Goal: Transaction & Acquisition: Purchase product/service

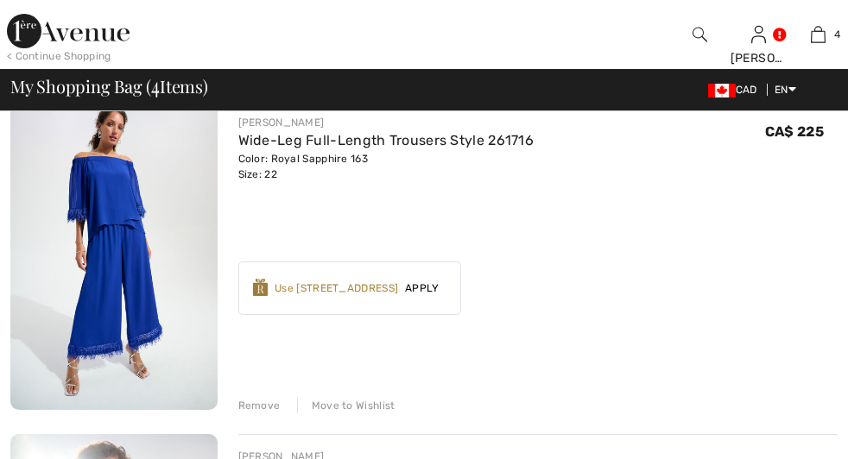
scroll to position [182, 0]
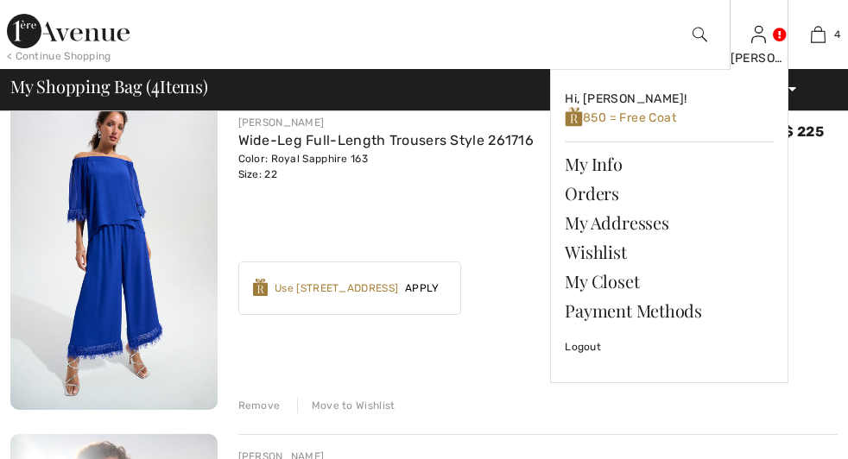
click at [751, 43] on img at bounding box center [758, 34] width 15 height 21
checkbox input "true"
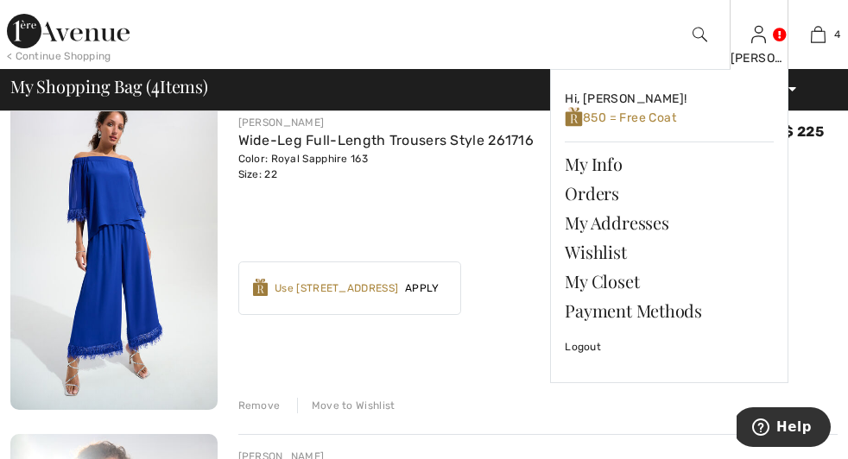
checkbox input "true"
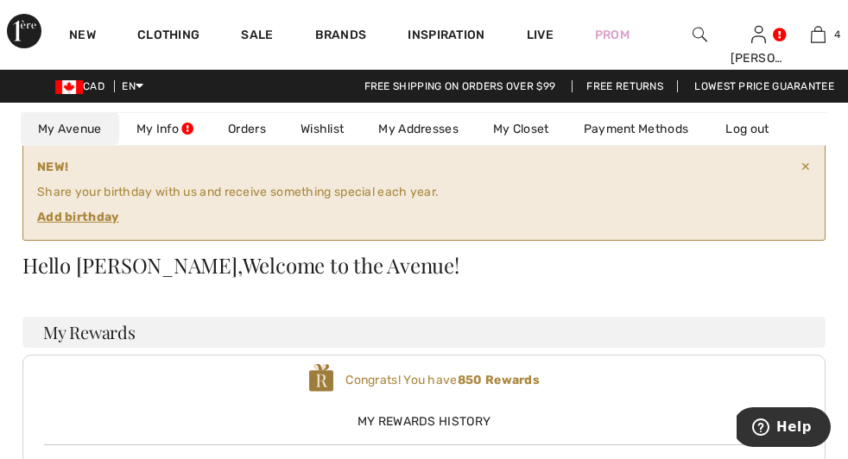
click at [487, 188] on div "NEW! Share your birthday with us and receive something special each year. Add b…" at bounding box center [423, 192] width 803 height 98
click at [119, 210] on ins "Add birthday" at bounding box center [78, 217] width 82 height 15
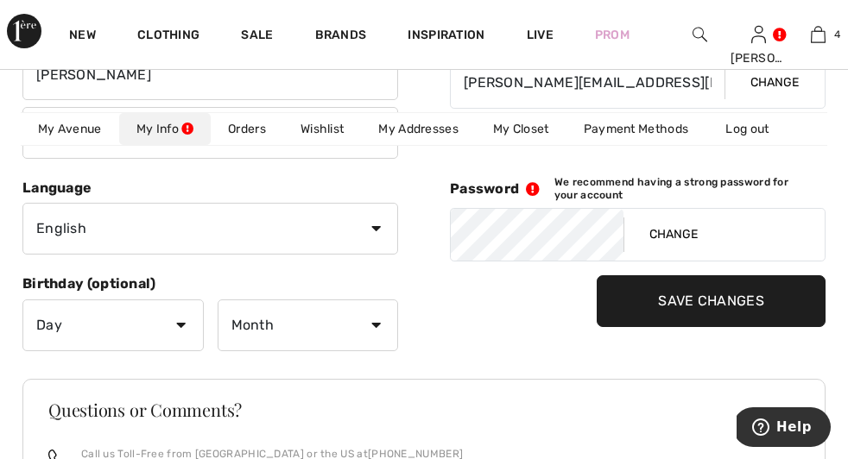
scroll to position [306, 0]
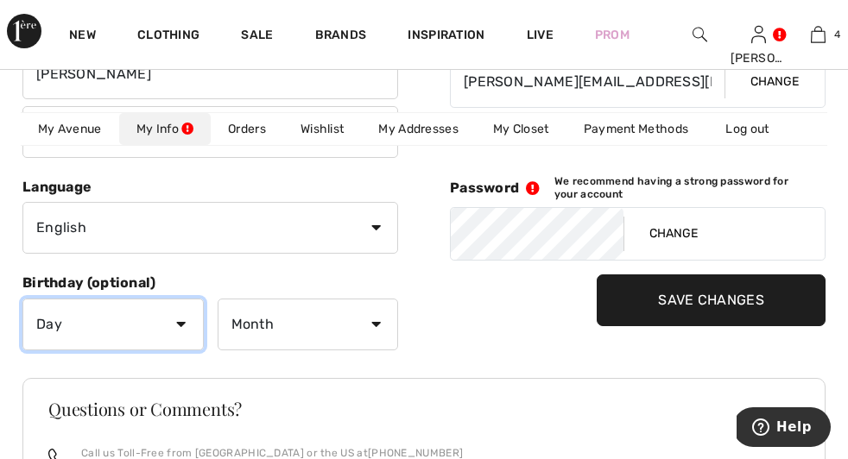
click at [22, 299] on select "Day 1 2 3 4 5 6 7 8 9 10 11 12 13 14 15 16 17 18 19 20 21 22 23 24 25 26 27 28 …" at bounding box center [112, 325] width 181 height 52
select select "31"
click option "31" at bounding box center [0, 0] width 0 height 0
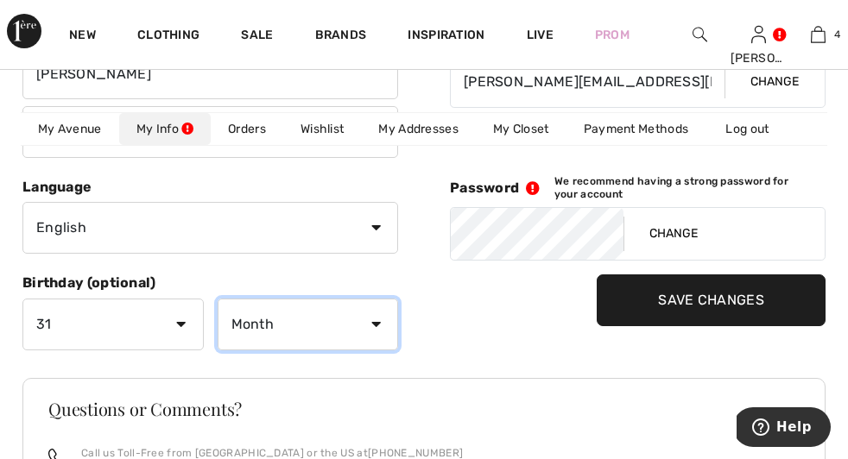
click at [218, 299] on select "Month January February March April May June July August September October Novem…" at bounding box center [308, 325] width 181 height 52
select select "5"
click option "May" at bounding box center [0, 0] width 0 height 0
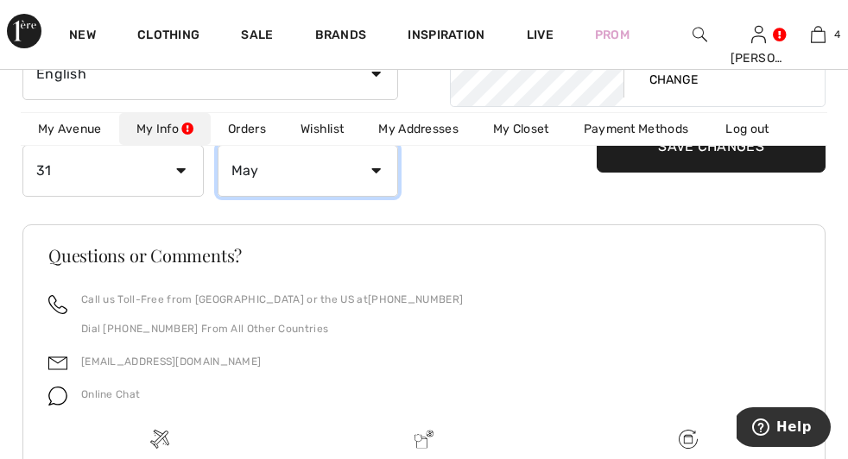
scroll to position [461, 0]
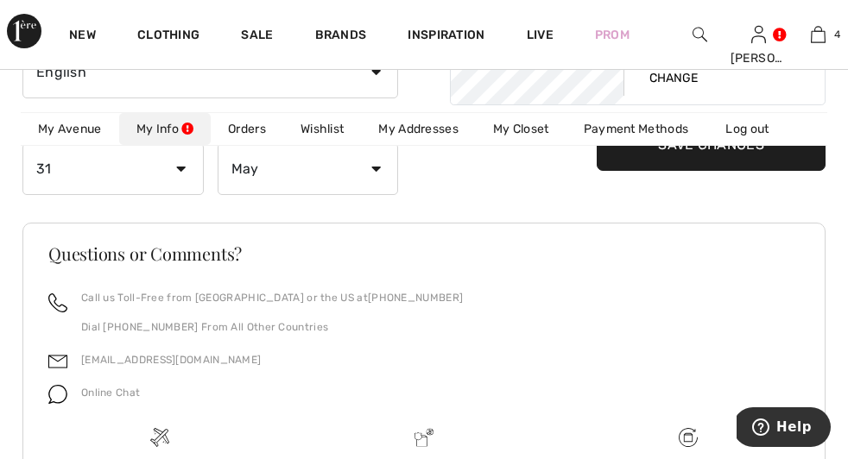
click at [680, 171] on input "Save Changes" at bounding box center [711, 145] width 229 height 52
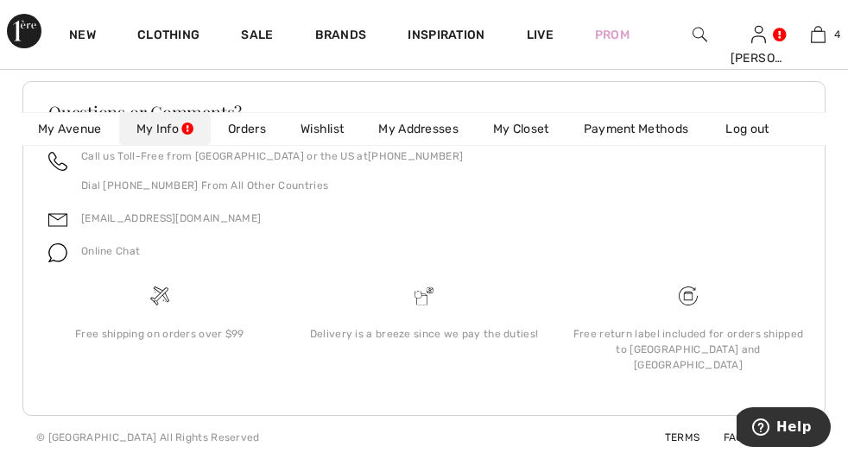
scroll to position [638, 0]
click at [0, 0] on span "850 rewards" at bounding box center [0, 0] width 0 height 0
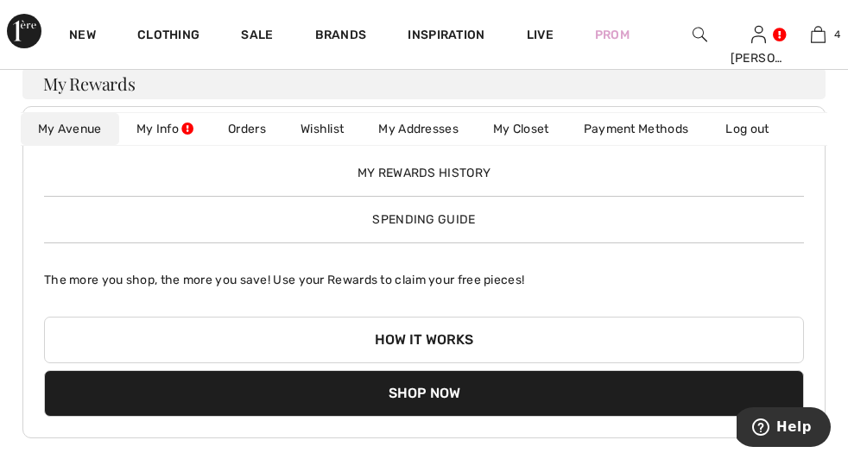
scroll to position [130, 0]
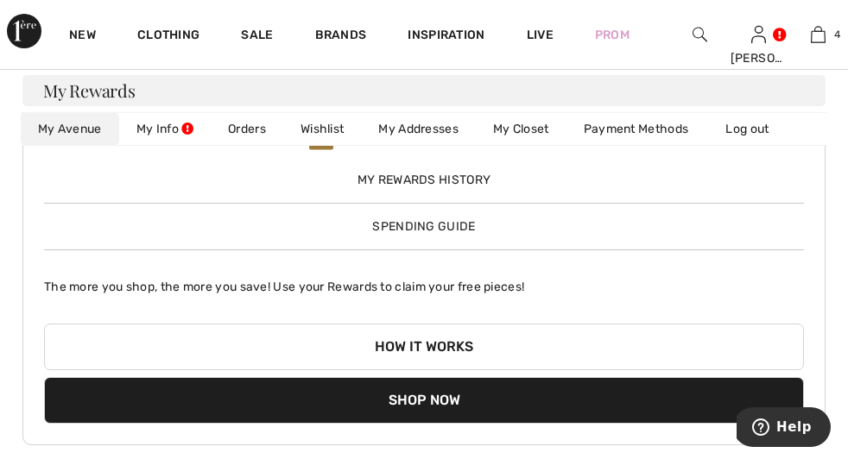
click at [646, 377] on button "Shop Now" at bounding box center [424, 400] width 760 height 47
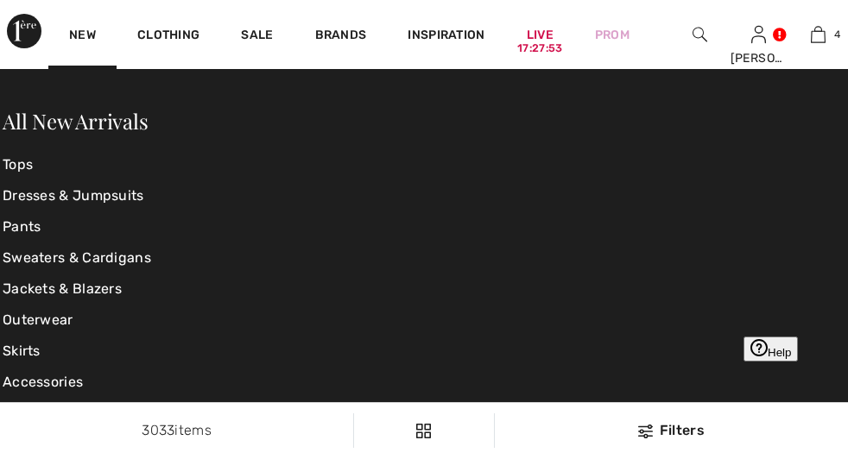
scroll to position [221, 0]
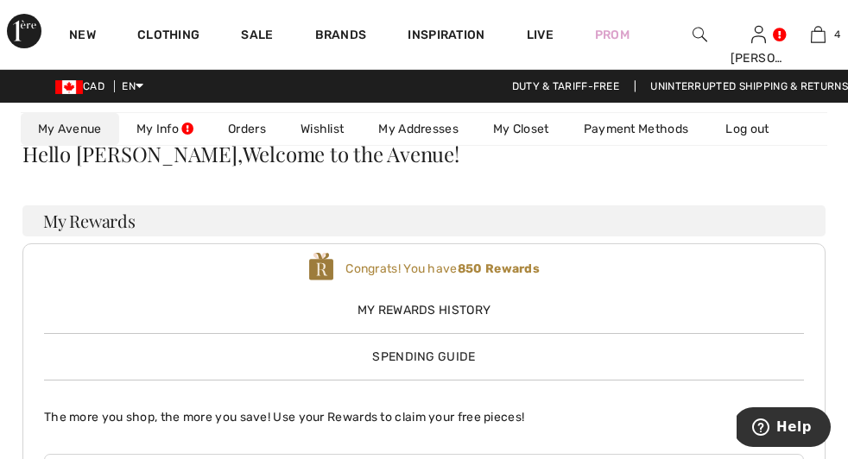
click at [475, 350] on span "Spending Guide" at bounding box center [423, 357] width 103 height 15
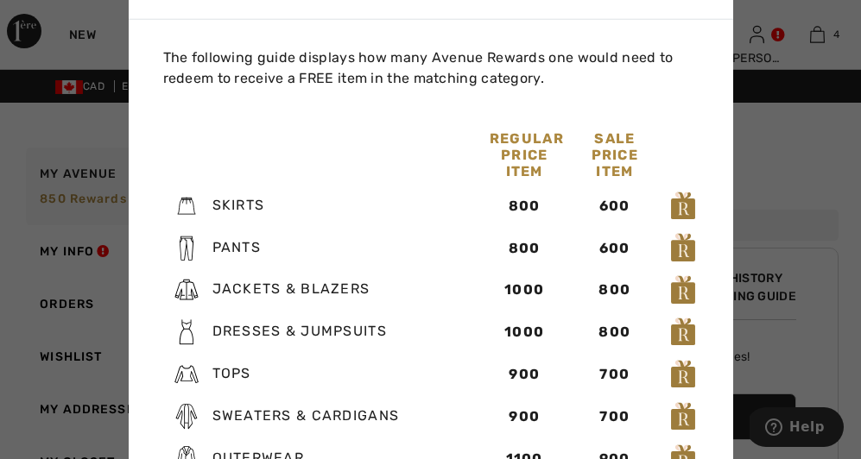
click at [782, 192] on div at bounding box center [430, 229] width 861 height 459
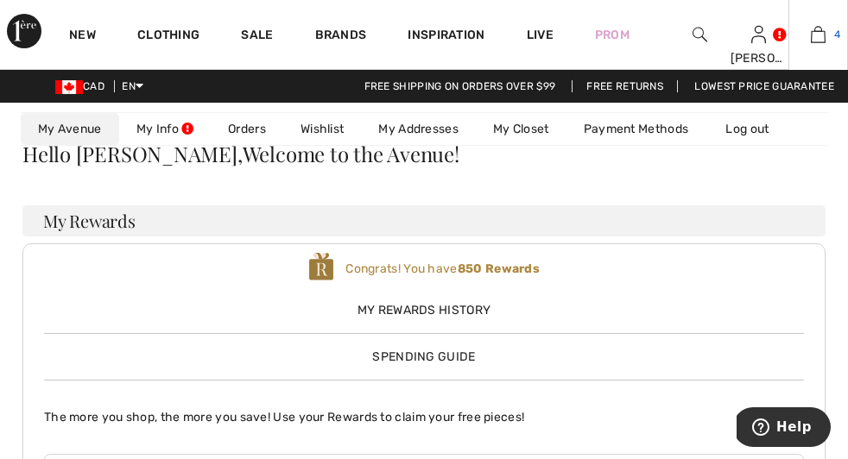
click at [811, 36] on img at bounding box center [818, 34] width 15 height 21
click at [0, 0] on link "Wide-Leg Full-Length Trousers Style 261716" at bounding box center [0, 0] width 0 height 0
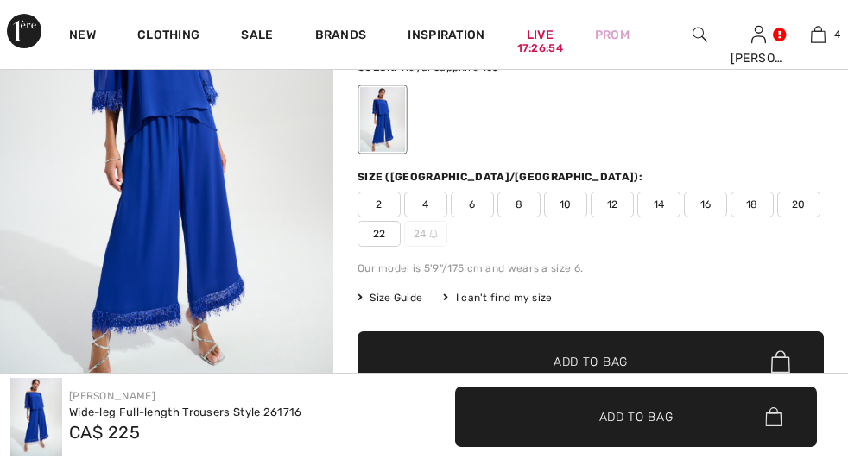
scroll to position [328, 0]
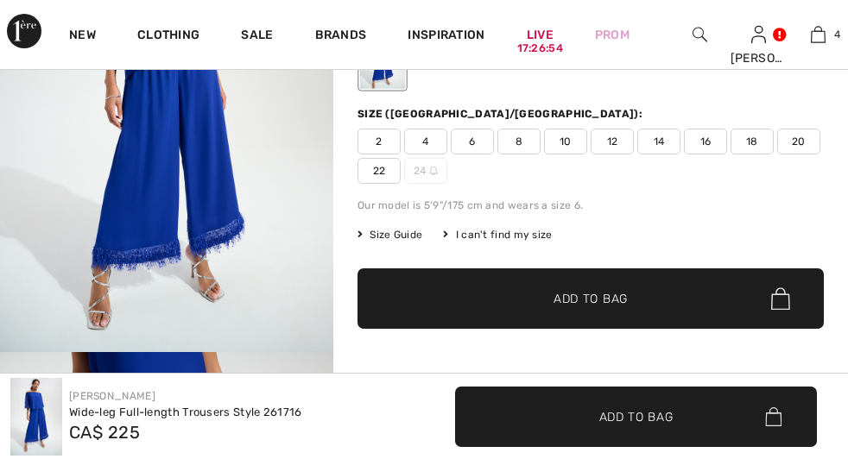
checkbox input "true"
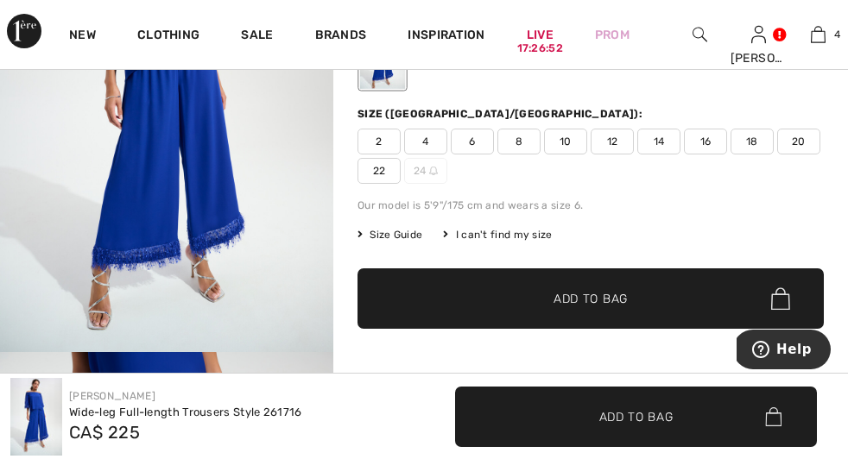
click at [0, 0] on img at bounding box center [0, 0] width 0 height 0
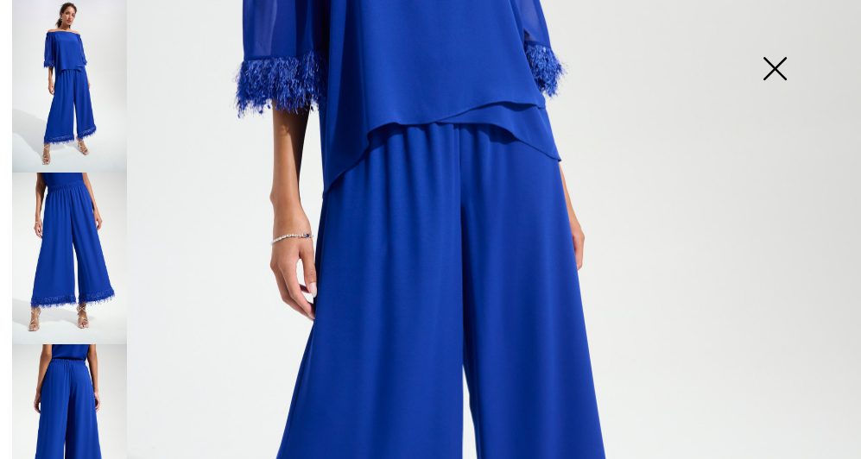
scroll to position [402, 0]
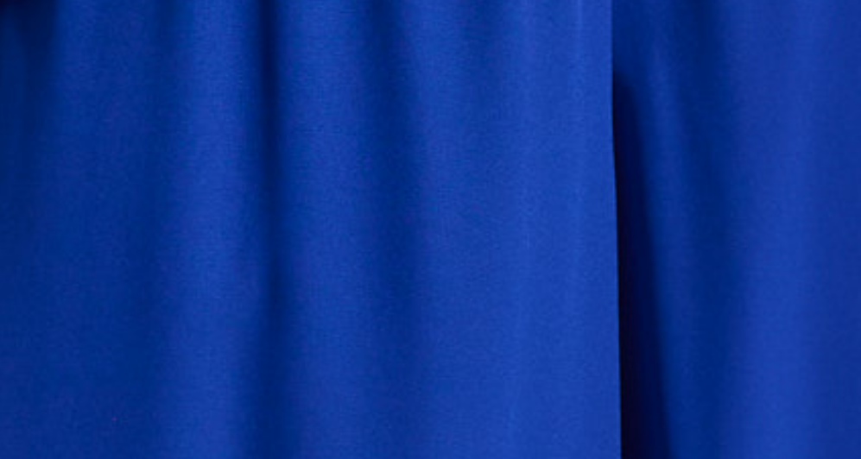
drag, startPoint x: 421, startPoint y: 234, endPoint x: 433, endPoint y: 220, distance: 17.8
click at [421, 233] on img at bounding box center [430, 244] width 861 height 1292
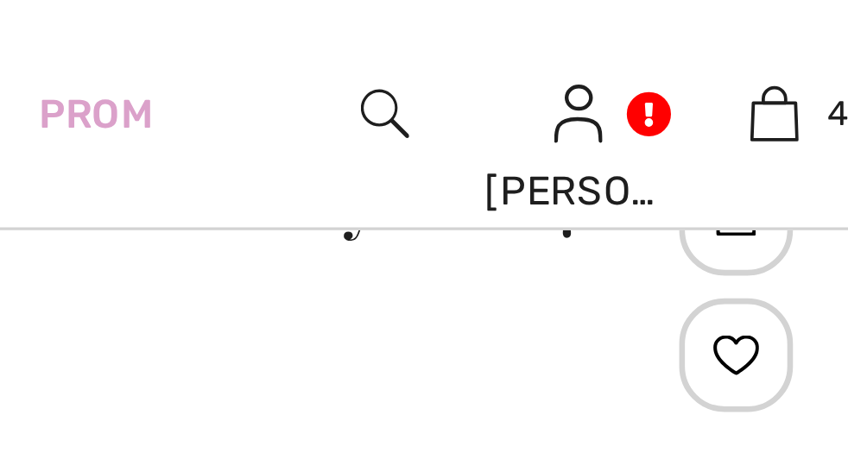
scroll to position [183, 0]
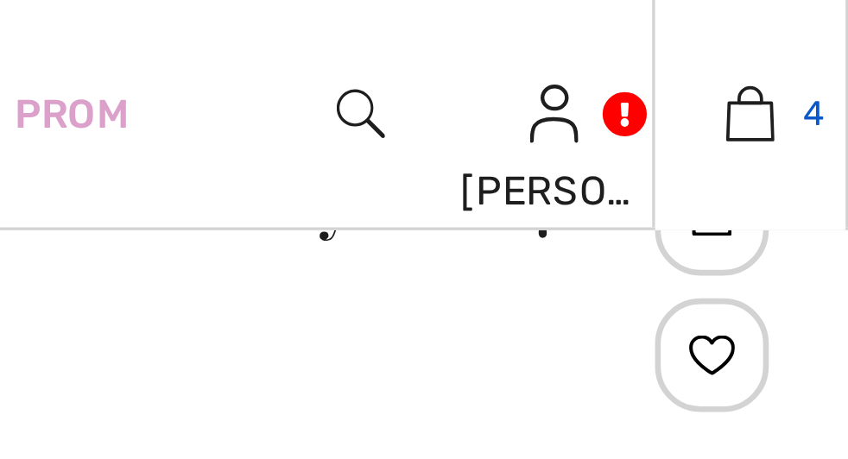
click at [811, 39] on img at bounding box center [818, 34] width 15 height 21
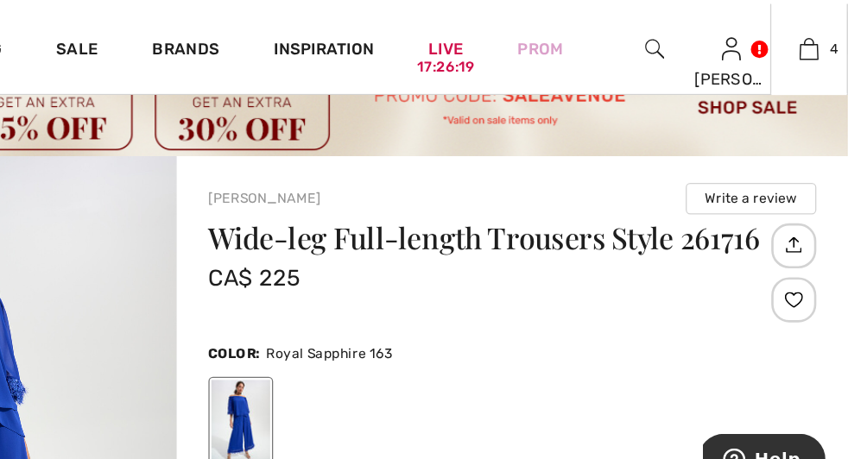
scroll to position [54, 0]
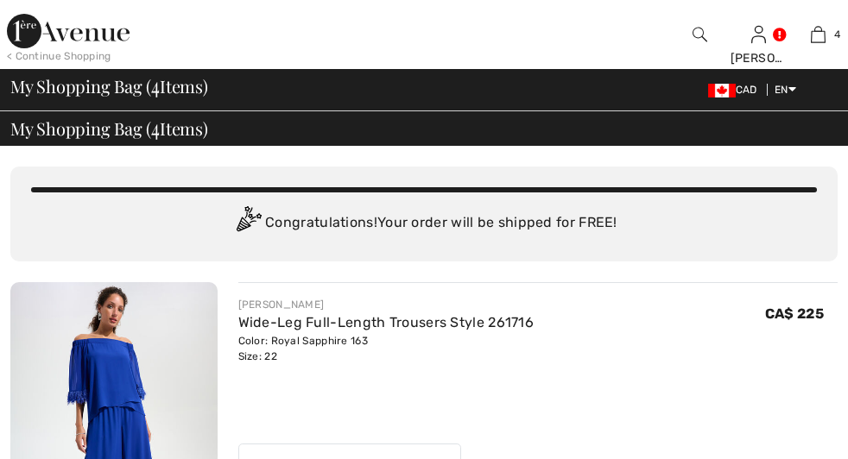
checkbox input "true"
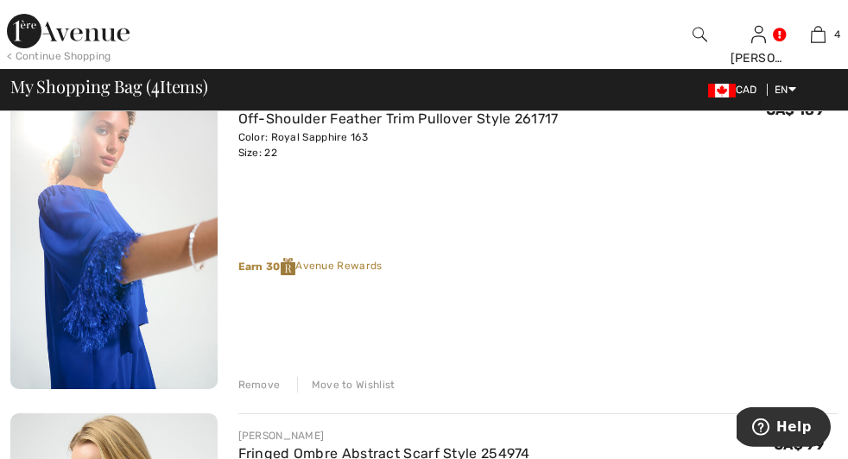
scroll to position [520, 0]
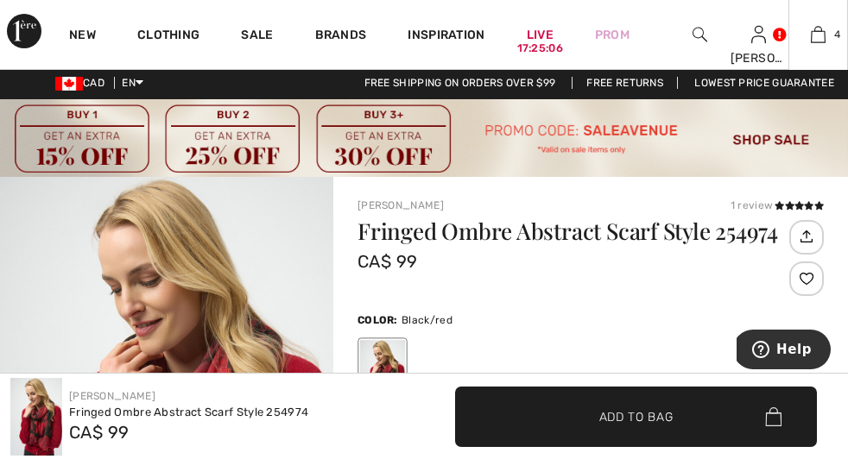
scroll to position [323, 0]
click at [0, 0] on button "Proceed to Checkout" at bounding box center [0, 0] width 0 height 0
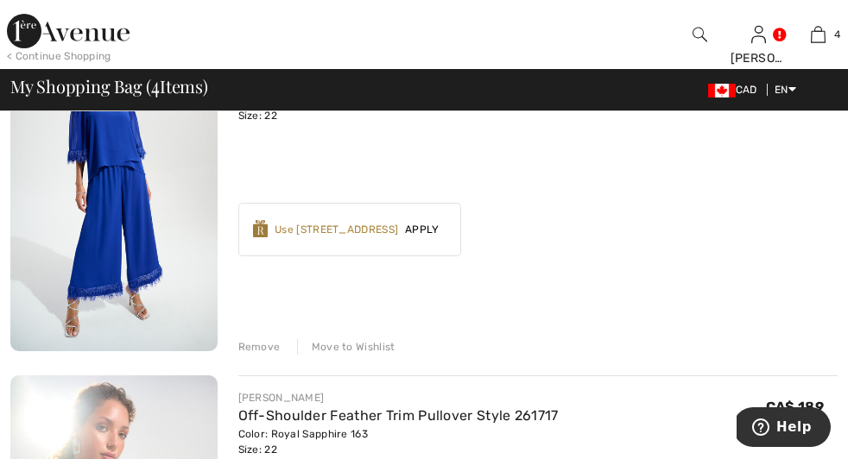
checkbox input "true"
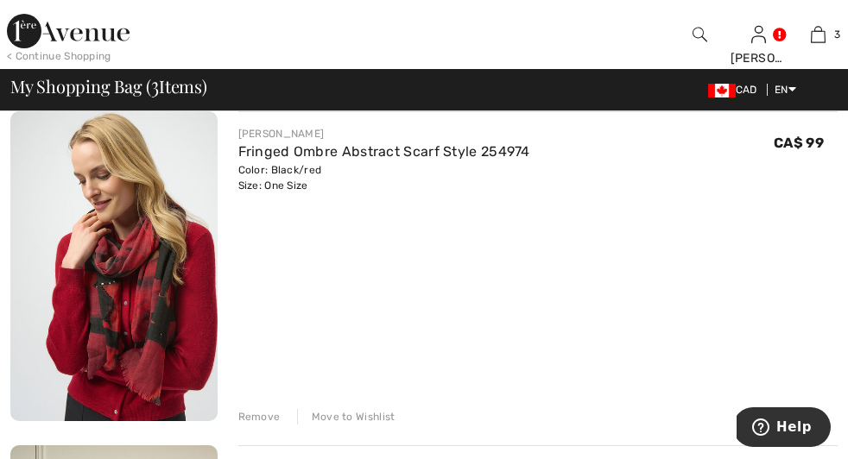
scroll to position [506, 0]
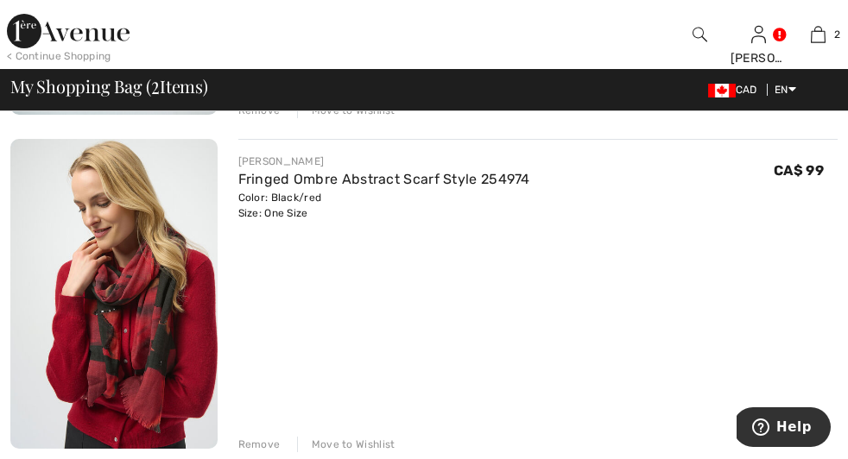
scroll to position [472, 0]
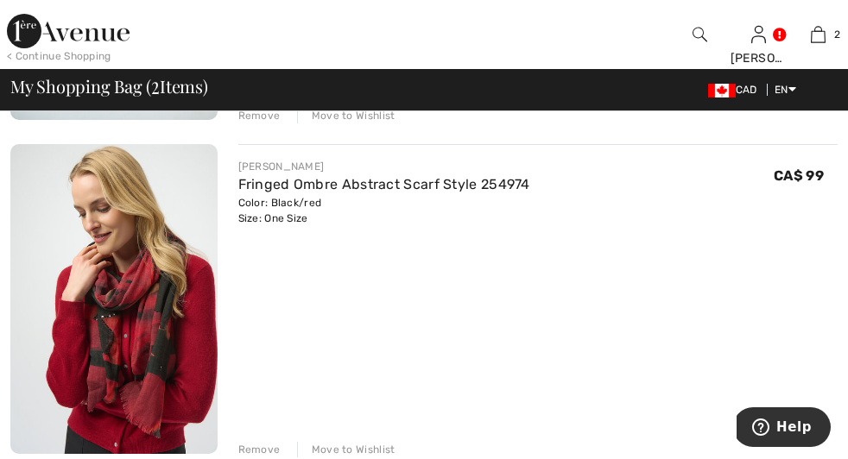
click at [297, 442] on div "Move to Wishlist" at bounding box center [346, 450] width 98 height 16
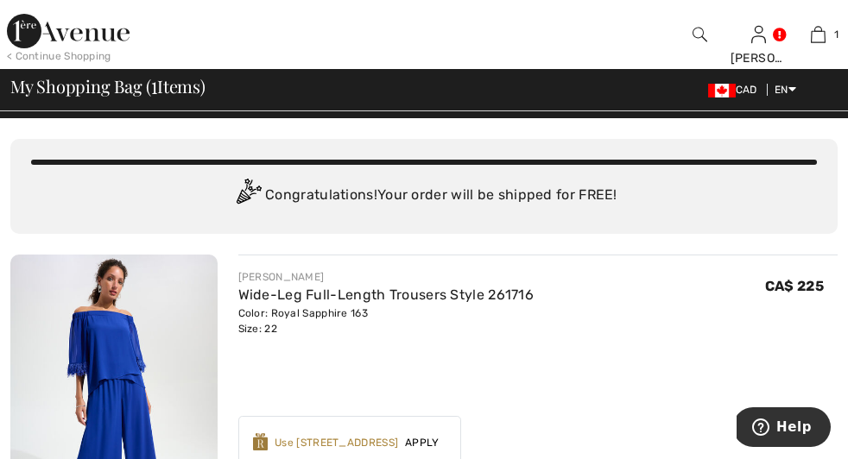
scroll to position [20, 0]
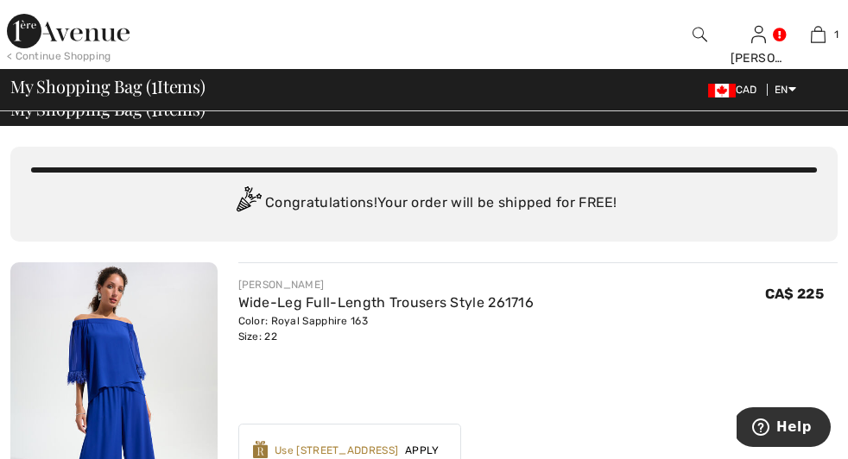
click at [398, 443] on span "Apply" at bounding box center [422, 451] width 48 height 16
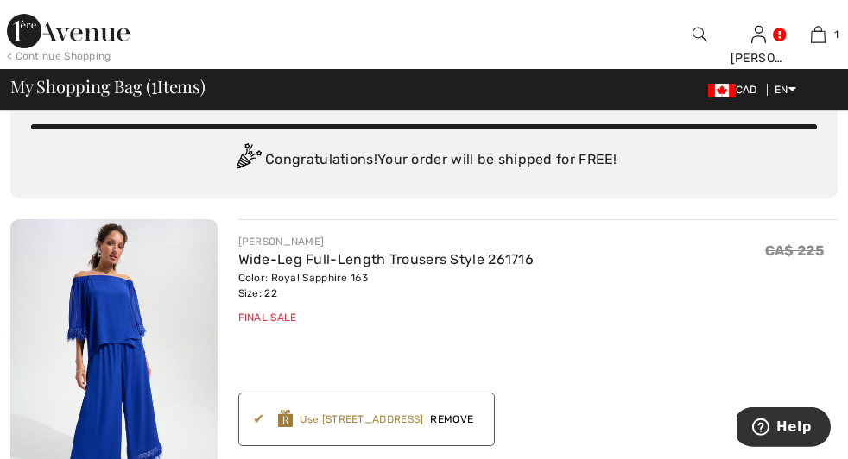
scroll to position [66, 0]
